Goal: Task Accomplishment & Management: Use online tool/utility

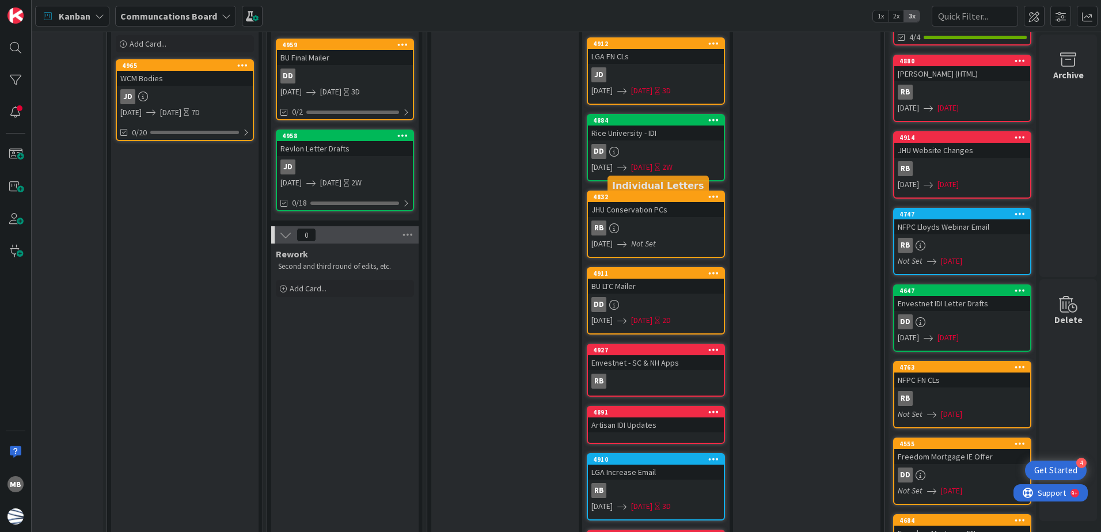
scroll to position [288, 239]
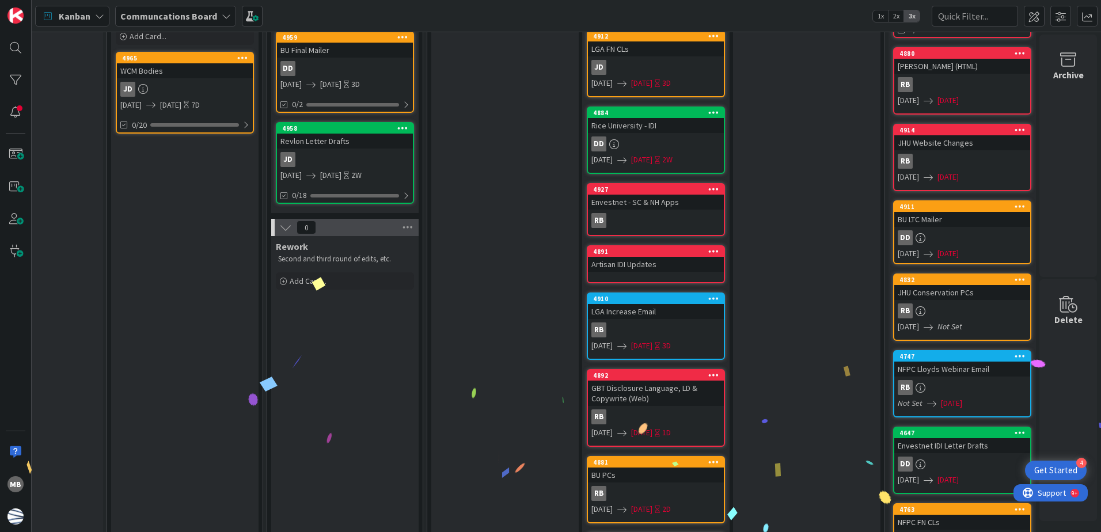
click at [657, 211] on link "4927 Envestnet - SC & NH Apps RB" at bounding box center [656, 209] width 138 height 53
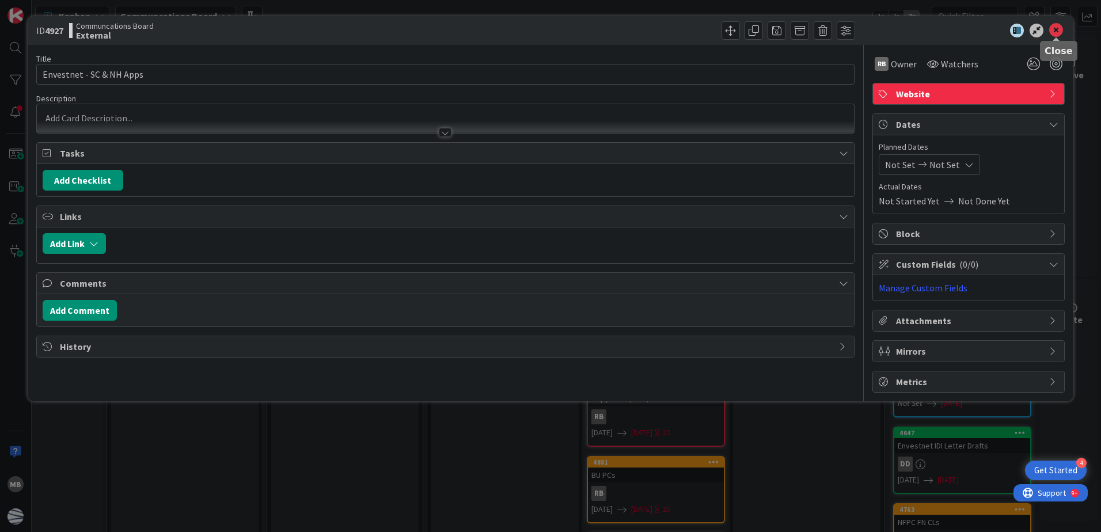
click at [1055, 26] on icon at bounding box center [1056, 31] width 14 height 14
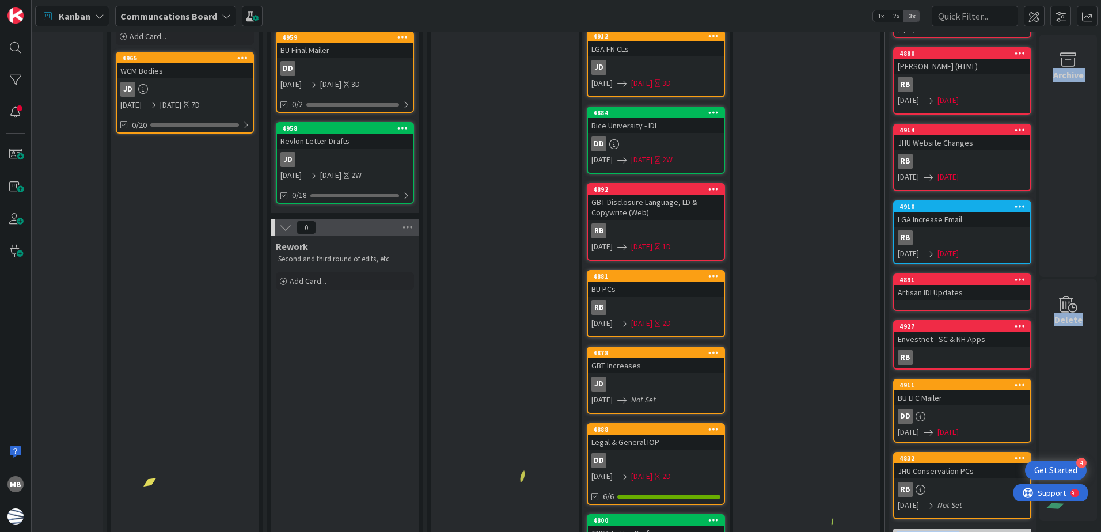
drag, startPoint x: 650, startPoint y: 185, endPoint x: 934, endPoint y: 212, distance: 284.4
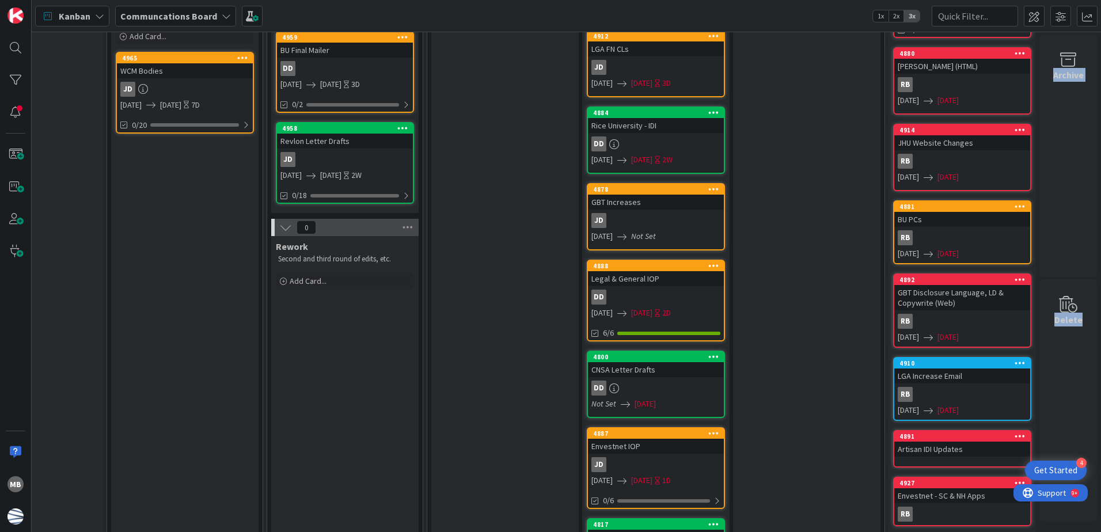
drag, startPoint x: 653, startPoint y: 185, endPoint x: 873, endPoint y: 227, distance: 223.3
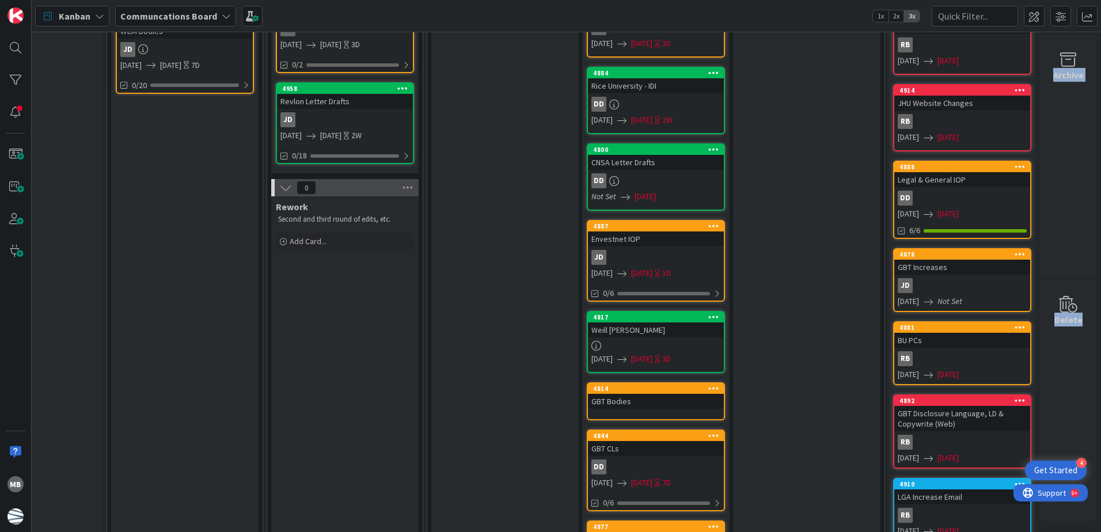
scroll to position [345, 239]
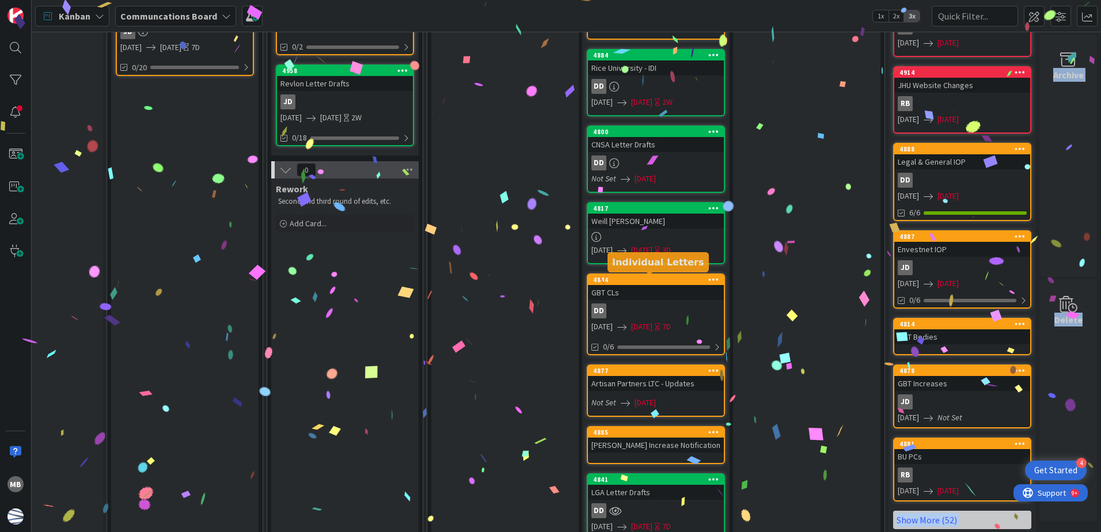
drag, startPoint x: 648, startPoint y: 276, endPoint x: 922, endPoint y: 315, distance: 276.9
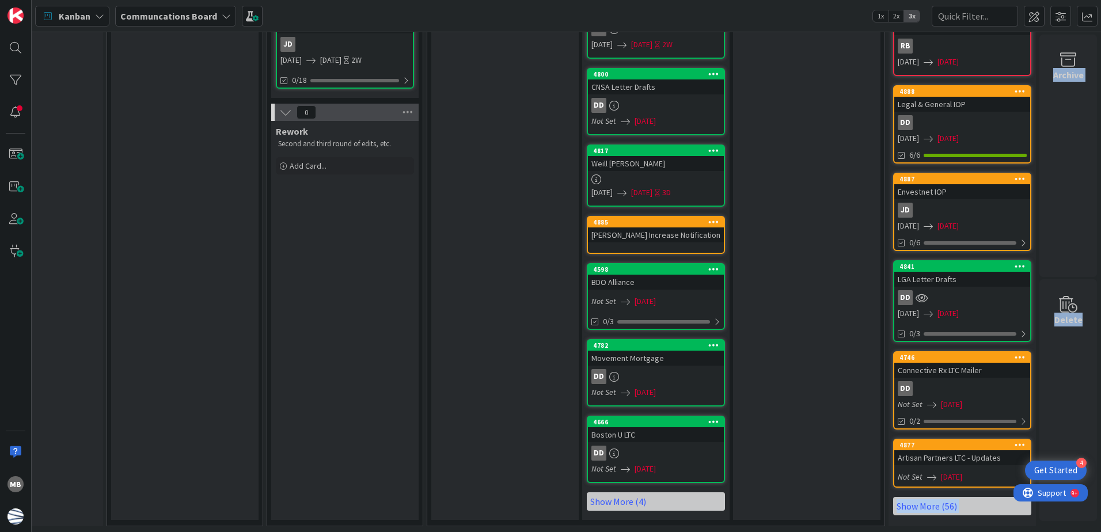
scroll to position [412, 239]
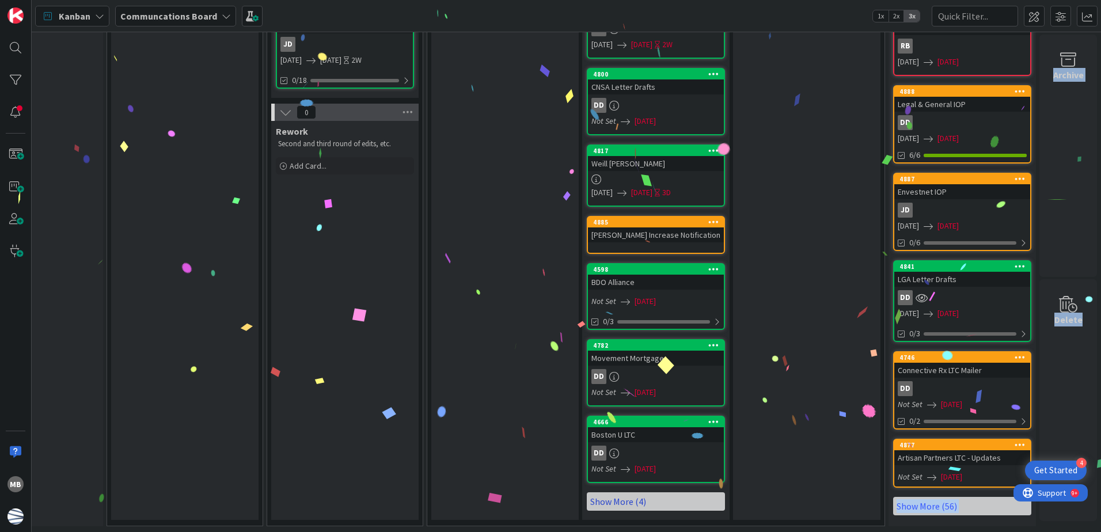
click at [613, 495] on link "Show More (4)" at bounding box center [656, 501] width 138 height 18
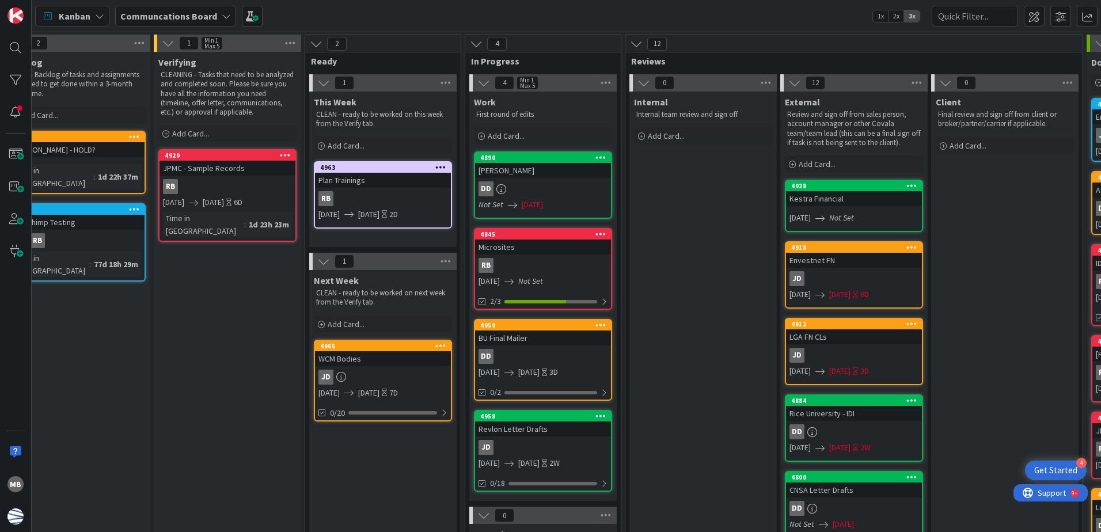
scroll to position [0, 0]
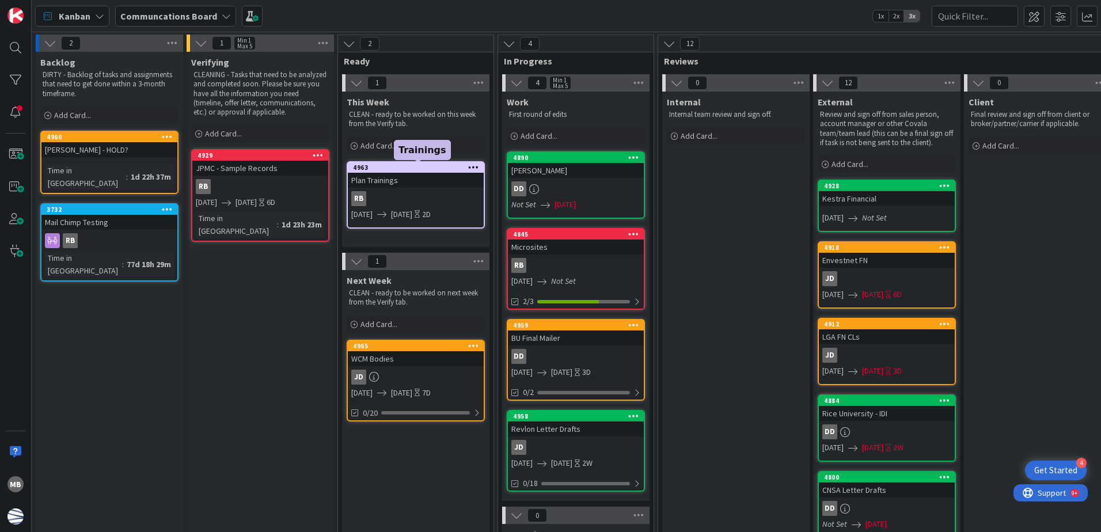
click at [426, 168] on div "4963" at bounding box center [418, 167] width 131 height 8
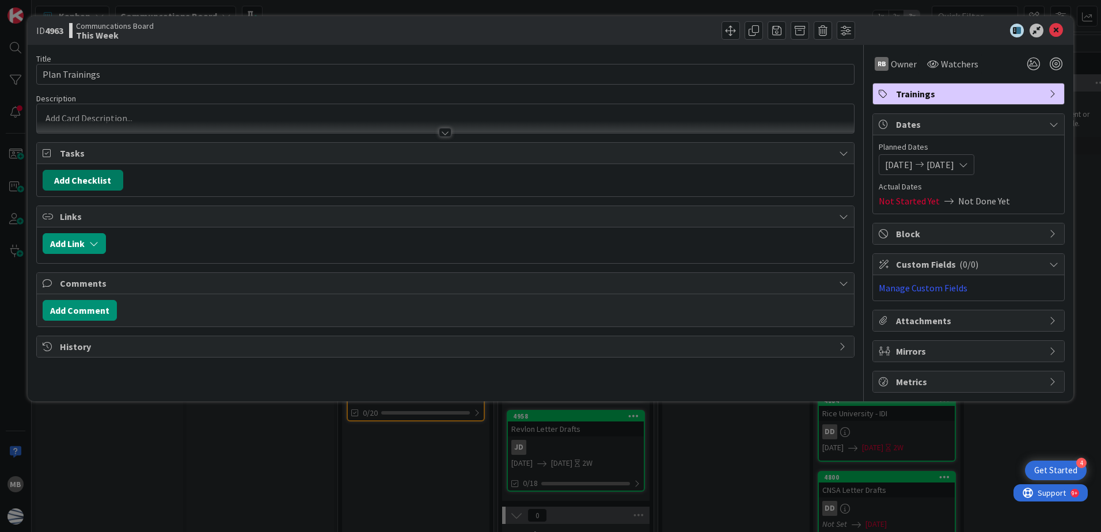
drag, startPoint x: 110, startPoint y: 182, endPoint x: 119, endPoint y: 187, distance: 10.3
click at [110, 181] on button "Add Checklist" at bounding box center [83, 180] width 81 height 21
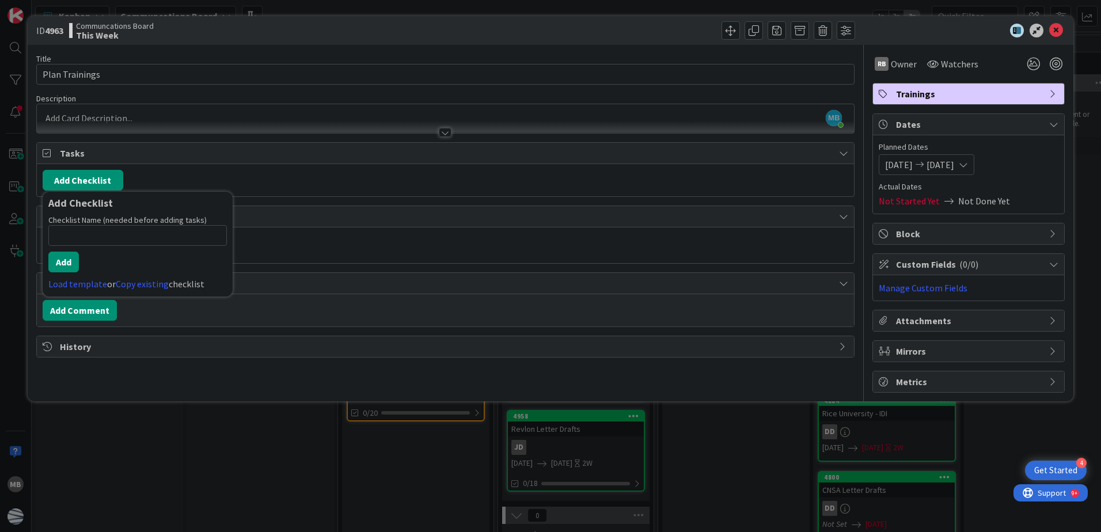
click at [281, 184] on div "Add Checklist Add Checklist Checklist Name (needed before adding tasks) 0 / 64 …" at bounding box center [445, 180] width 805 height 21
click at [839, 149] on icon at bounding box center [843, 153] width 9 height 9
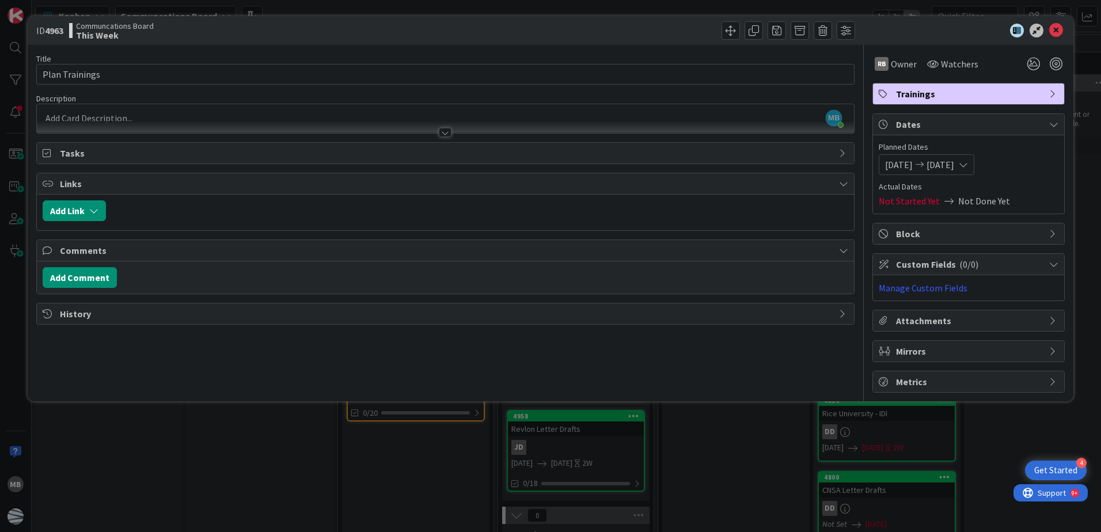
click at [841, 149] on icon at bounding box center [843, 153] width 9 height 9
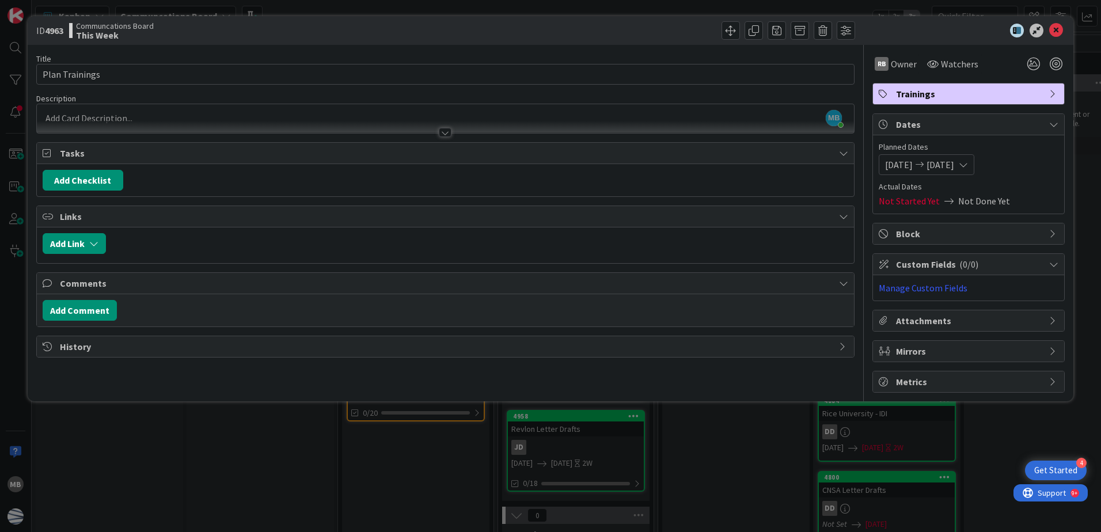
click at [43, 151] on icon at bounding box center [49, 153] width 12 height 9
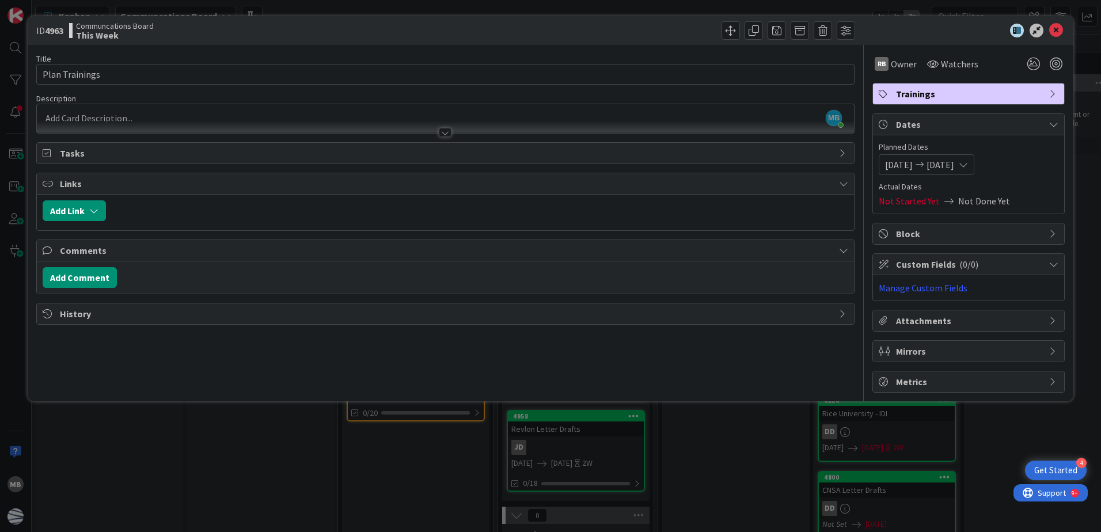
click at [47, 154] on icon at bounding box center [49, 153] width 12 height 9
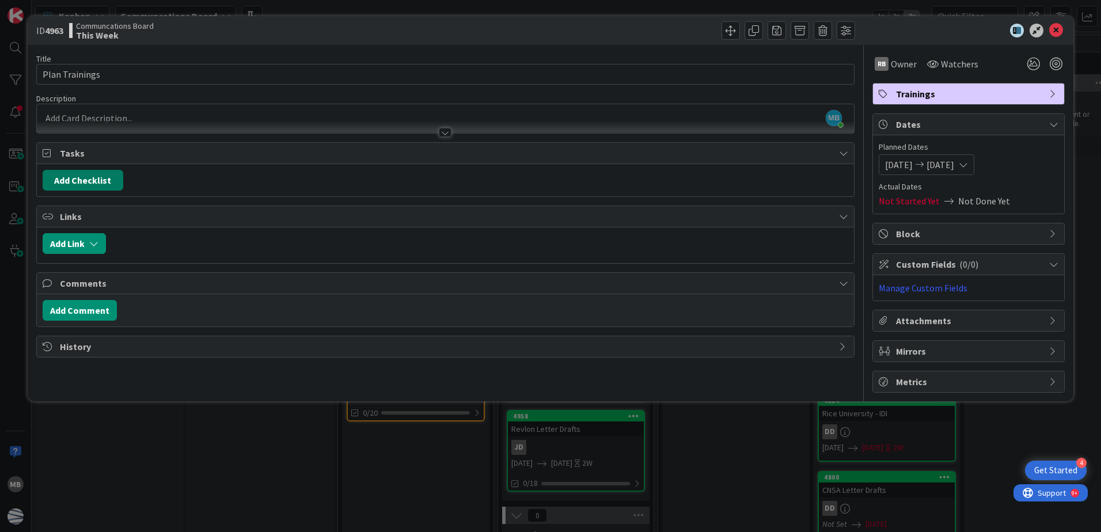
click at [84, 176] on button "Add Checklist" at bounding box center [83, 180] width 81 height 21
click at [155, 243] on input at bounding box center [137, 235] width 178 height 21
drag, startPoint x: 134, startPoint y: 234, endPoint x: 33, endPoint y: 233, distance: 100.7
click at [37, 232] on div "Title 14 / 128 Plan Trainings Description MB [PERSON_NAME] just joined RB Owner…" at bounding box center [445, 219] width 818 height 348
type input "Trainings"
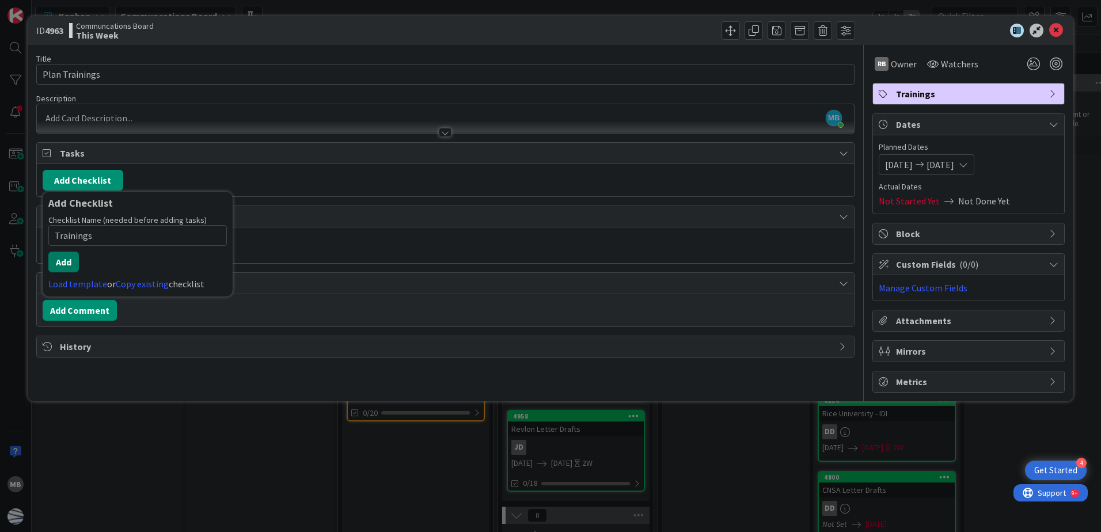
click at [60, 261] on button "Add" at bounding box center [63, 262] width 31 height 21
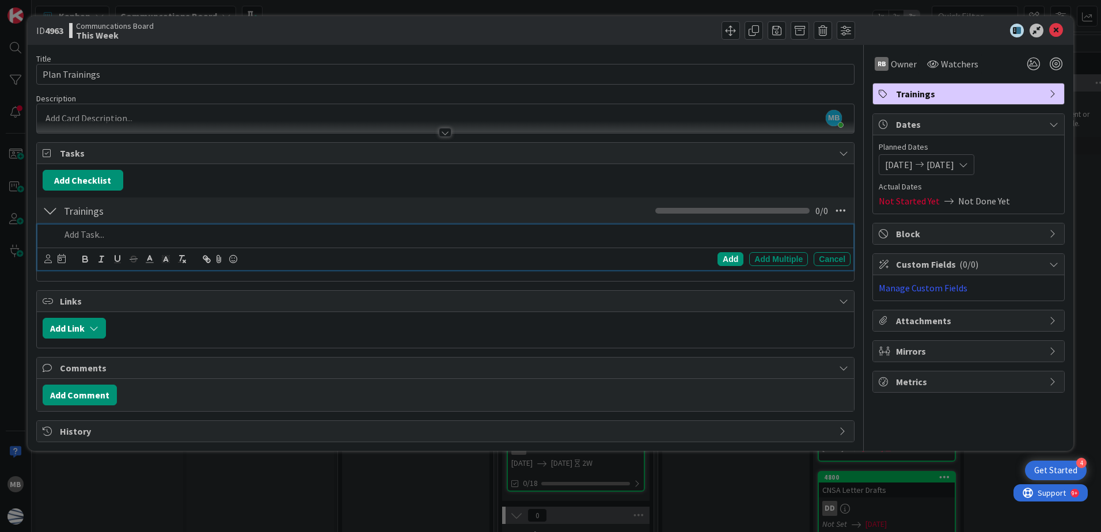
click at [93, 235] on p at bounding box center [452, 234] width 785 height 13
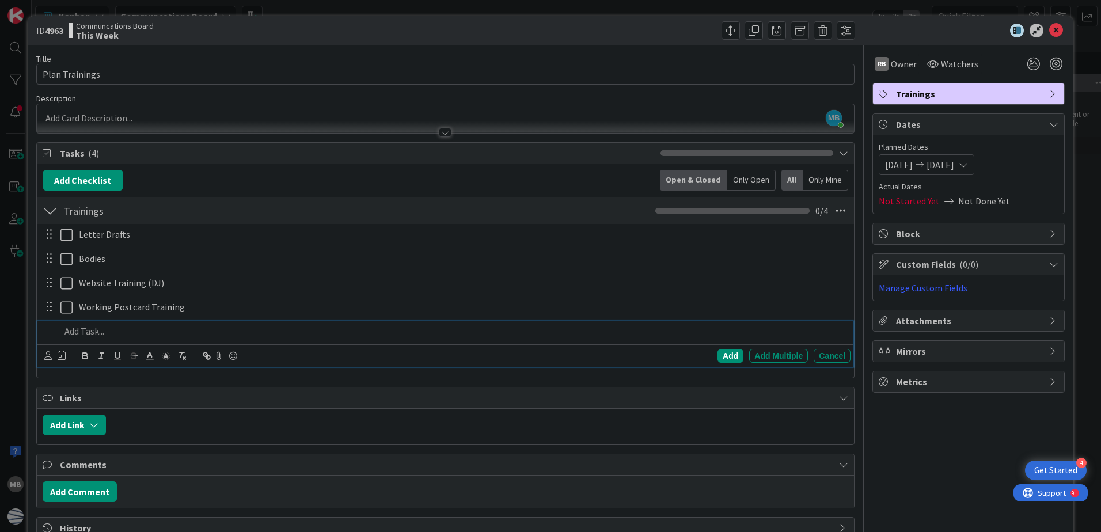
click at [187, 183] on div "Add Checklist Back Open & Closed Only Open All Only Mine" at bounding box center [445, 180] width 805 height 21
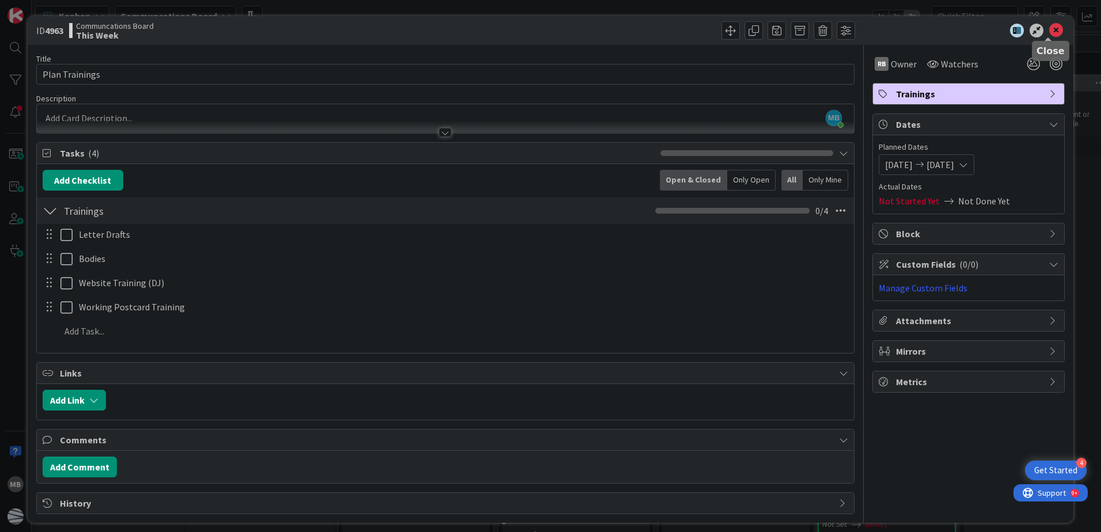
click at [1049, 35] on icon at bounding box center [1056, 31] width 14 height 14
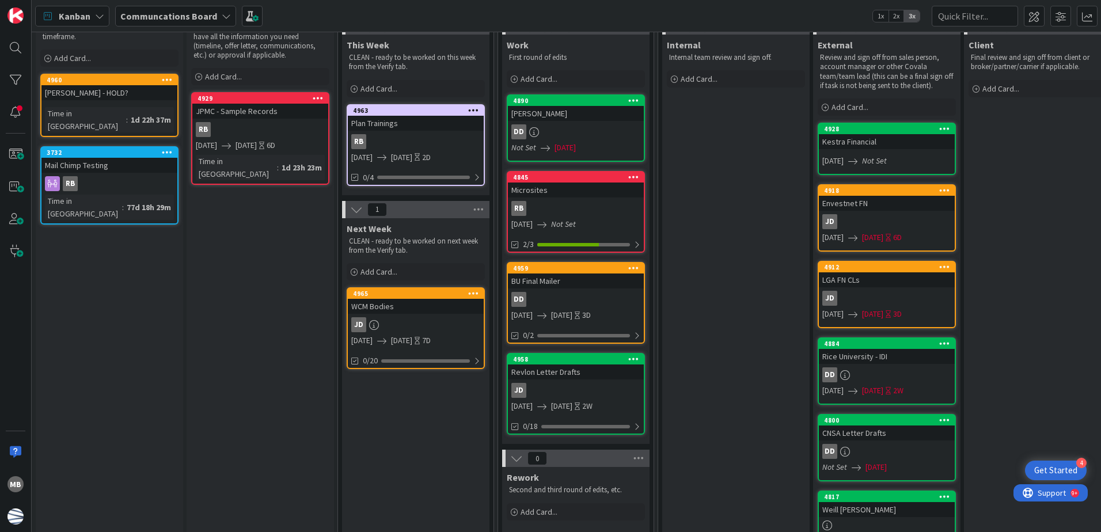
scroll to position [58, 0]
click at [590, 173] on div "4845" at bounding box center [578, 177] width 131 height 8
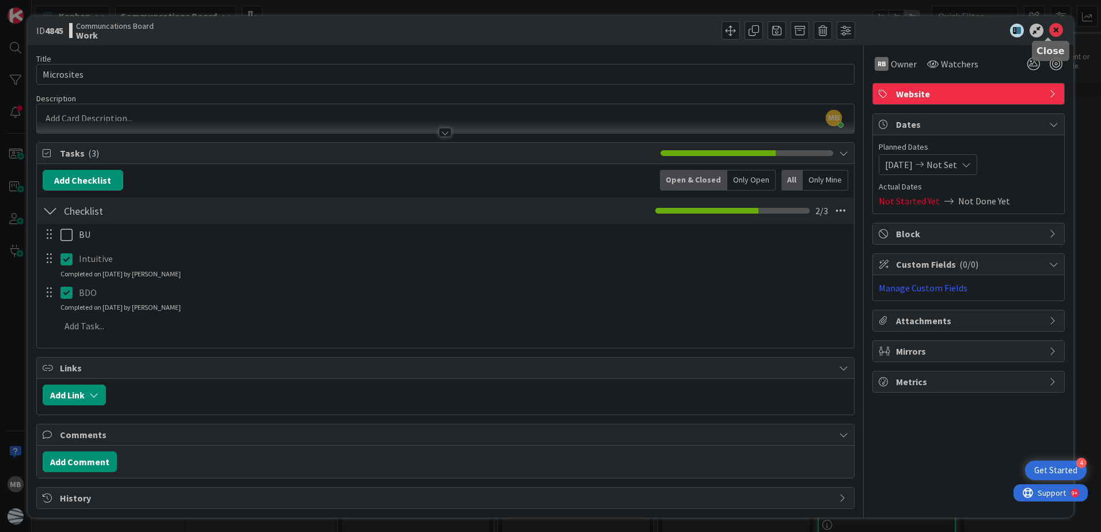
click at [1049, 30] on icon at bounding box center [1056, 31] width 14 height 14
